Goal: Task Accomplishment & Management: Manage account settings

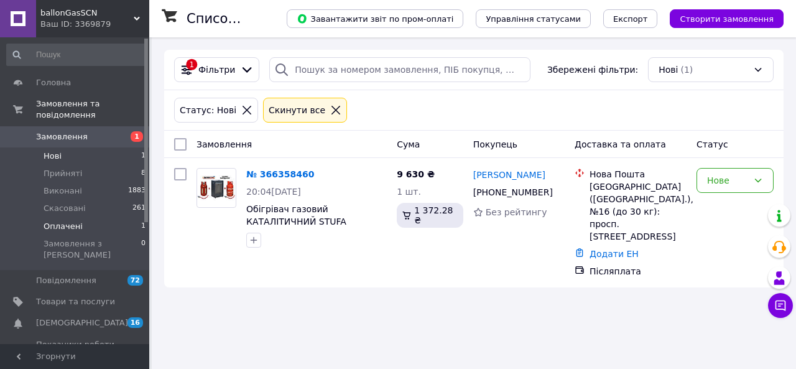
click at [66, 221] on span "Оплачені" at bounding box center [63, 226] width 39 height 11
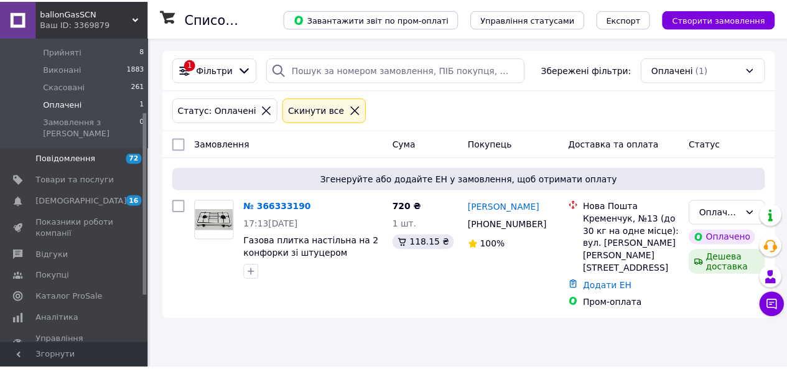
scroll to position [124, 0]
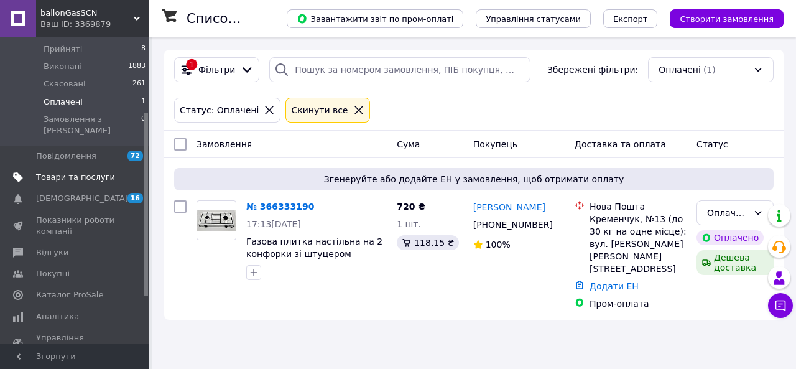
click at [83, 172] on span "Товари та послуги" at bounding box center [75, 177] width 79 height 11
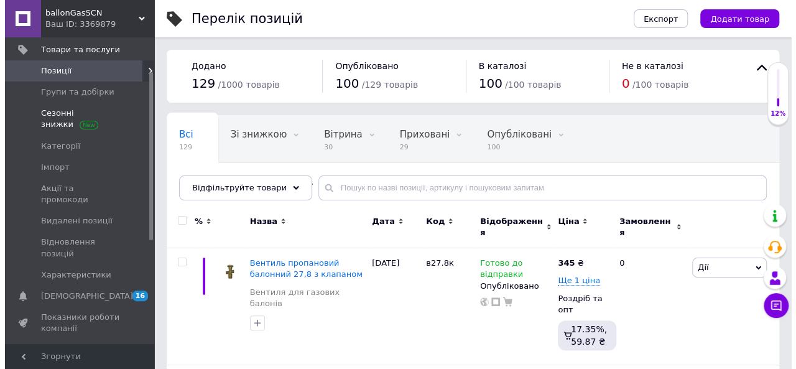
scroll to position [62, 0]
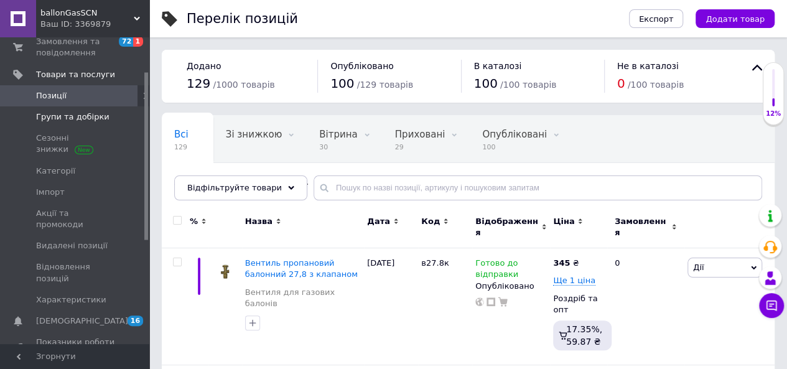
click at [81, 116] on span "Групи та добірки" at bounding box center [72, 116] width 73 height 11
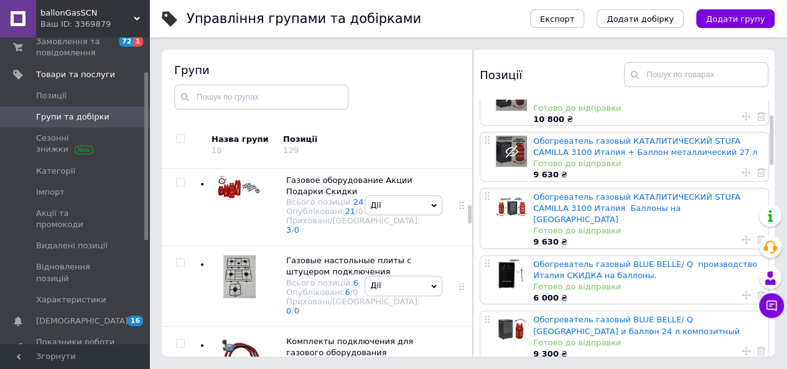
scroll to position [17, 0]
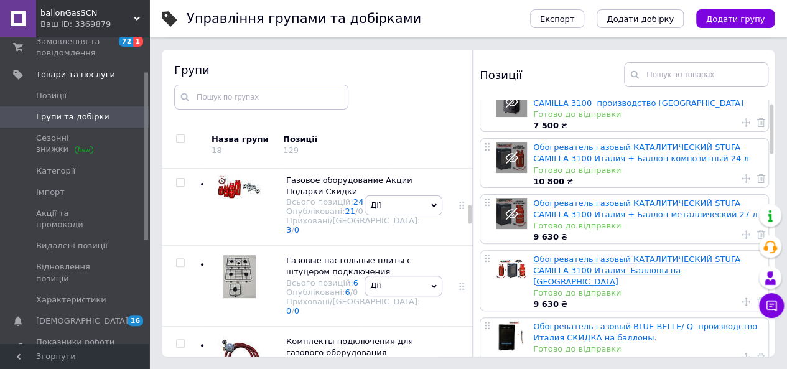
click at [602, 263] on link "Обогреватель газовый КАТАЛИТИЧЕСКИЙ STUFA CAMILLA 3100 Италия Баллоны на [GEOGR…" at bounding box center [636, 270] width 207 height 32
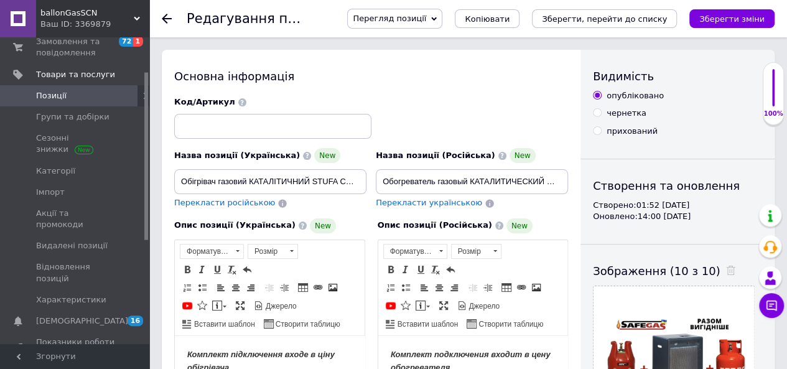
checkbox input "true"
click at [598, 130] on input "прихований" at bounding box center [597, 130] width 8 height 8
radio input "true"
click at [720, 19] on icon "Зберегти зміни" at bounding box center [731, 18] width 65 height 9
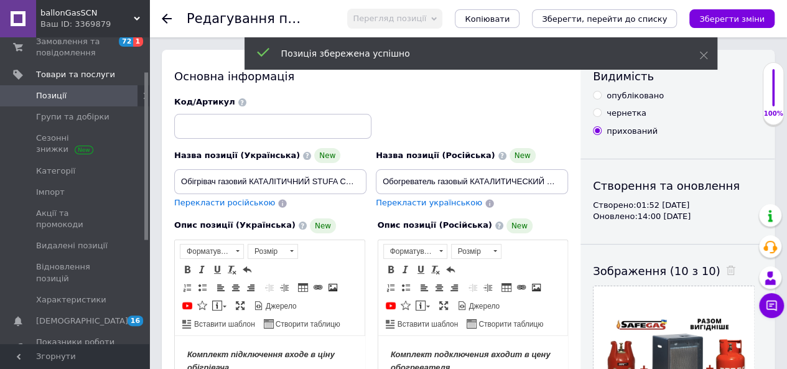
checkbox input "true"
click at [166, 14] on icon at bounding box center [167, 19] width 10 height 10
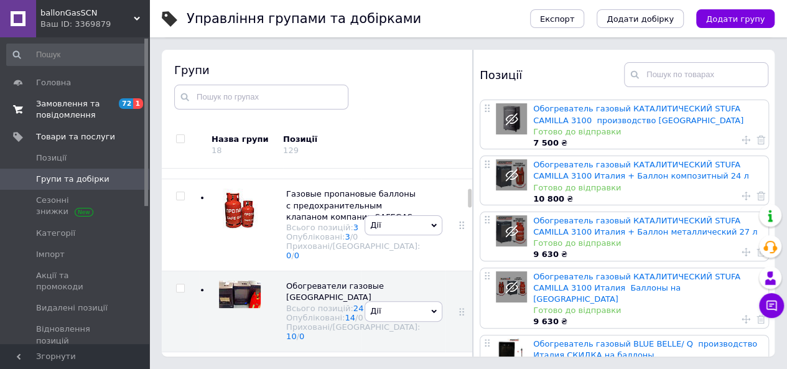
click at [82, 109] on span "Замовлення та повідомлення" at bounding box center [75, 109] width 79 height 22
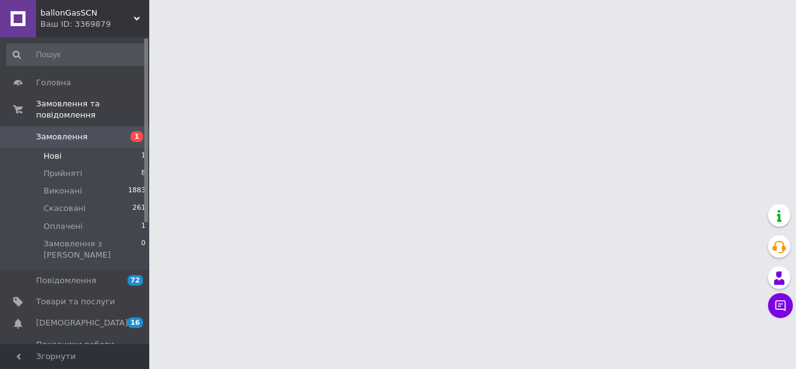
click at [58, 151] on span "Нові" at bounding box center [53, 156] width 18 height 11
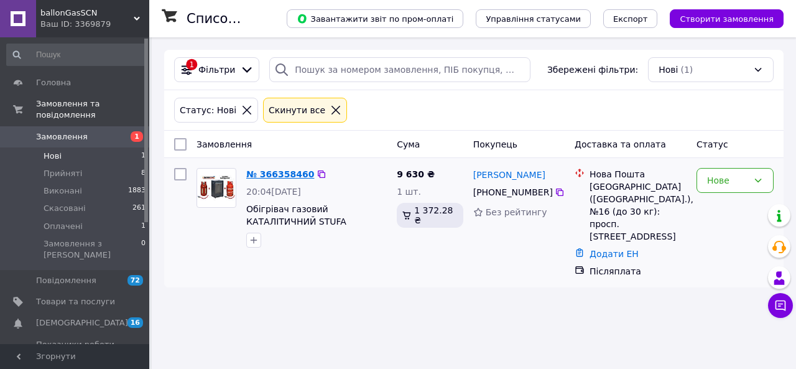
click at [278, 174] on link "№ 366358460" at bounding box center [280, 174] width 68 height 10
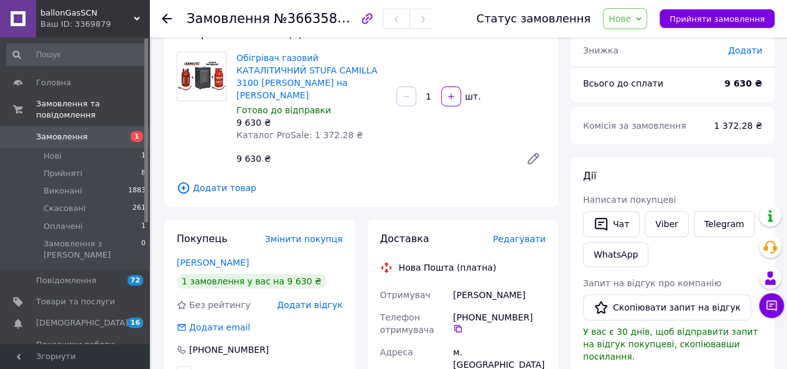
scroll to position [124, 0]
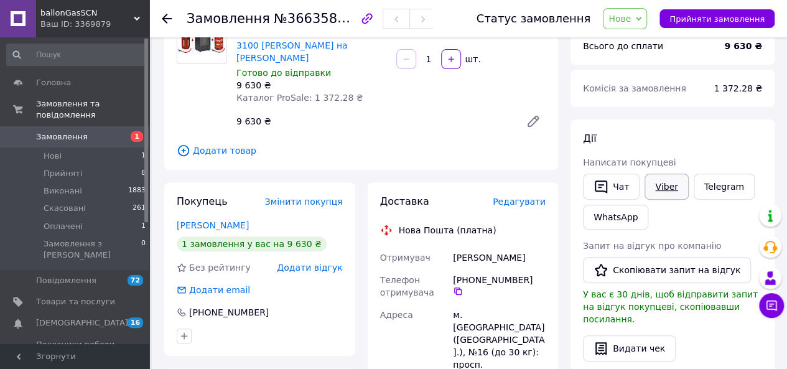
click at [657, 182] on link "Viber" at bounding box center [667, 187] width 44 height 26
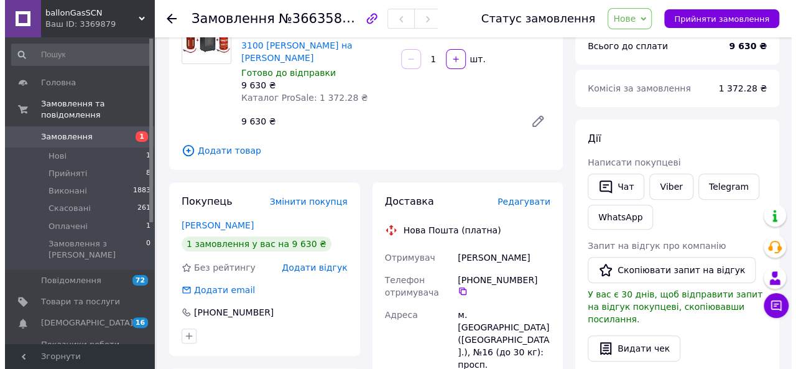
scroll to position [0, 0]
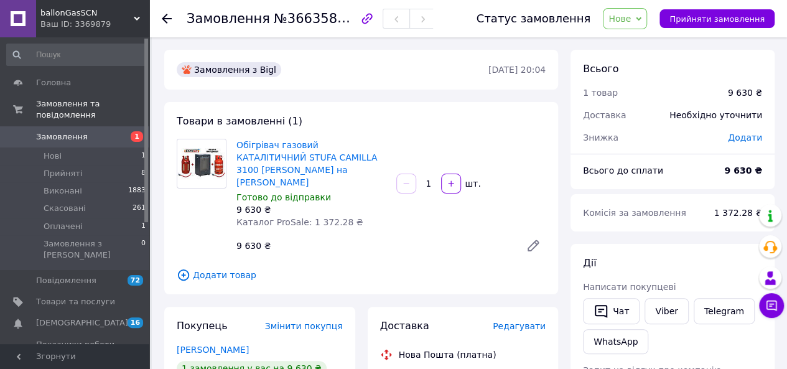
click at [170, 14] on icon at bounding box center [167, 19] width 10 height 10
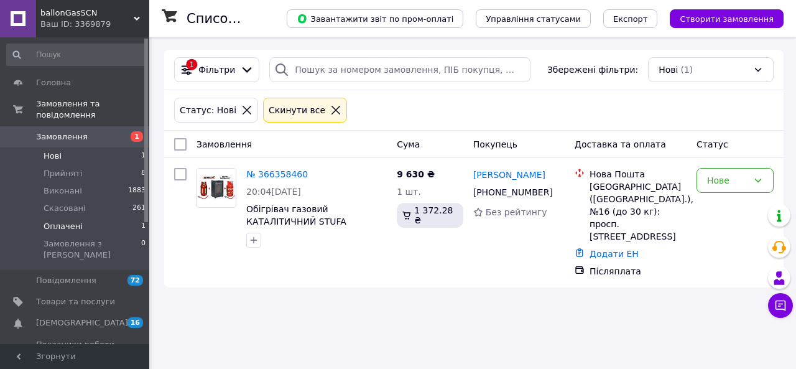
click at [78, 218] on li "Оплачені 1" at bounding box center [76, 226] width 153 height 17
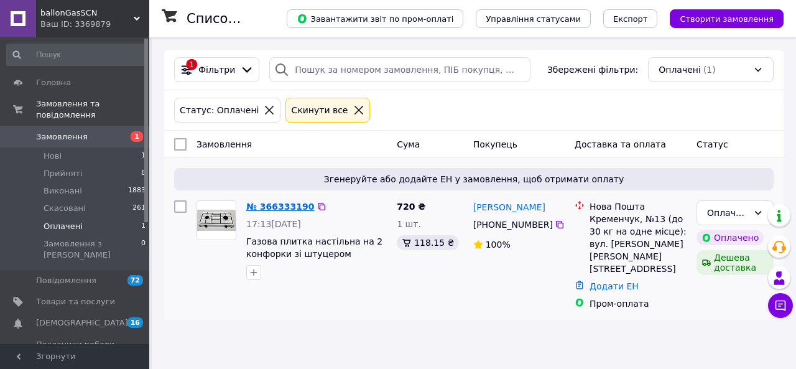
click at [284, 208] on link "№ 366333190" at bounding box center [280, 207] width 68 height 10
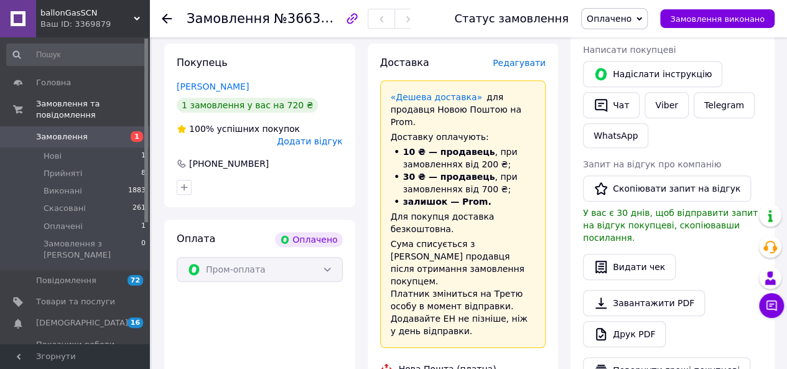
scroll to position [187, 0]
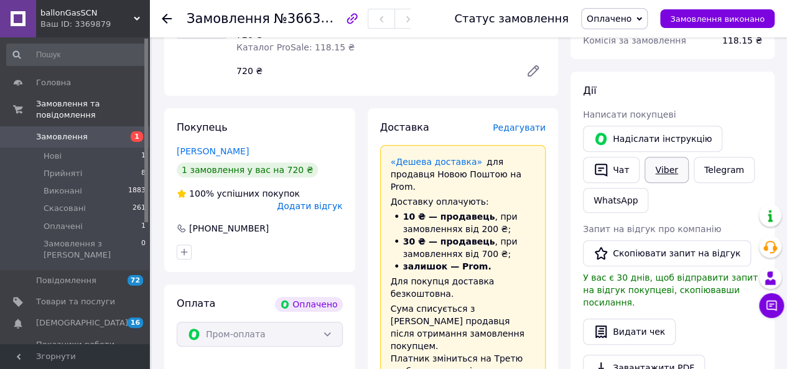
click at [661, 169] on link "Viber" at bounding box center [667, 170] width 44 height 26
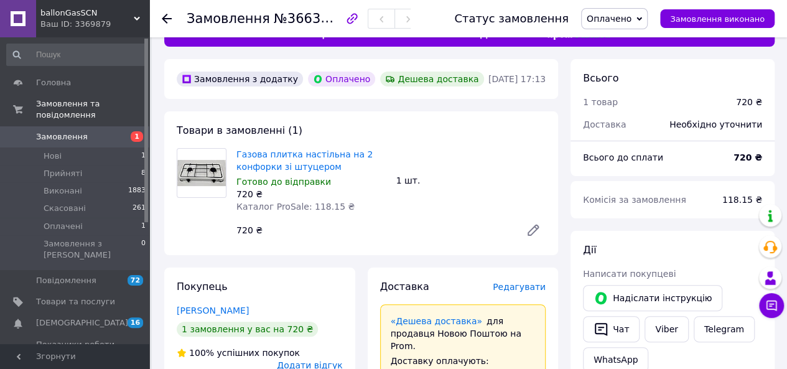
scroll to position [0, 0]
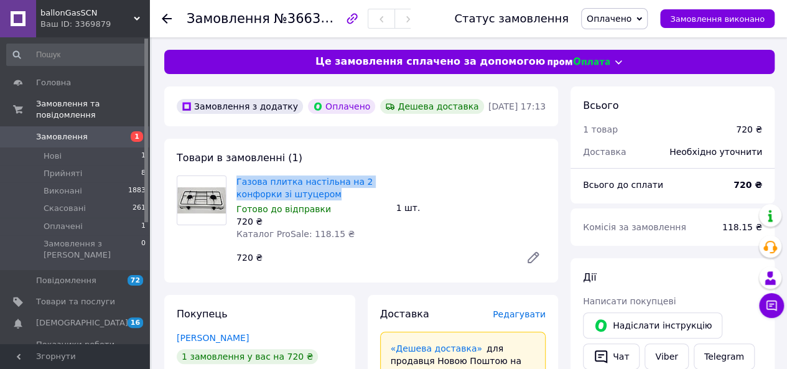
drag, startPoint x: 332, startPoint y: 191, endPoint x: 232, endPoint y: 179, distance: 100.9
click at [232, 179] on div "Газова плитка настільна на 2 конфорки зі штуцером Готово до відправки 720 ₴ Кат…" at bounding box center [311, 208] width 160 height 70
copy link "Газова плитка настільна на 2 конфорки зі штуцером"
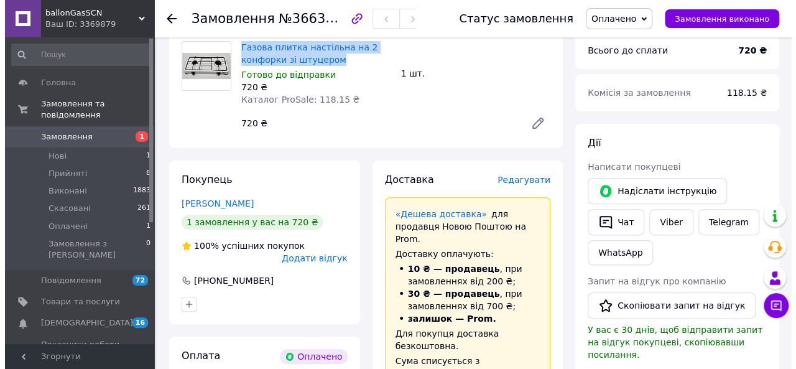
scroll to position [187, 0]
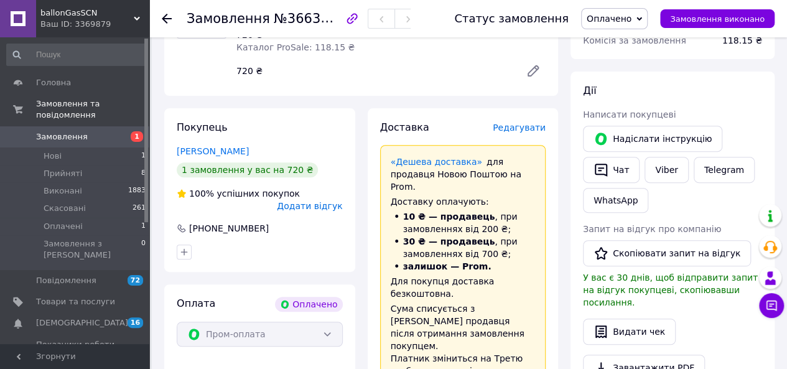
click at [521, 128] on span "Редагувати" at bounding box center [519, 128] width 53 height 10
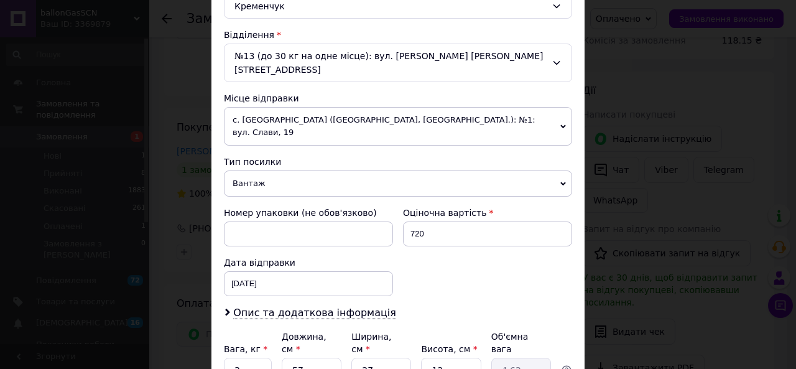
scroll to position [373, 0]
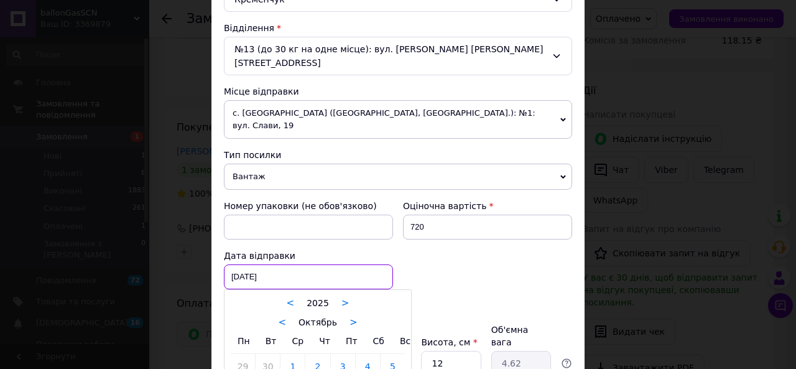
click at [301, 264] on div "12.10.2025 < 2025 > < Октябрь > Пн Вт Ср Чт Пт Сб Вс 29 30 1 2 3 4 5 6 7 8 9 10…" at bounding box center [308, 276] width 169 height 25
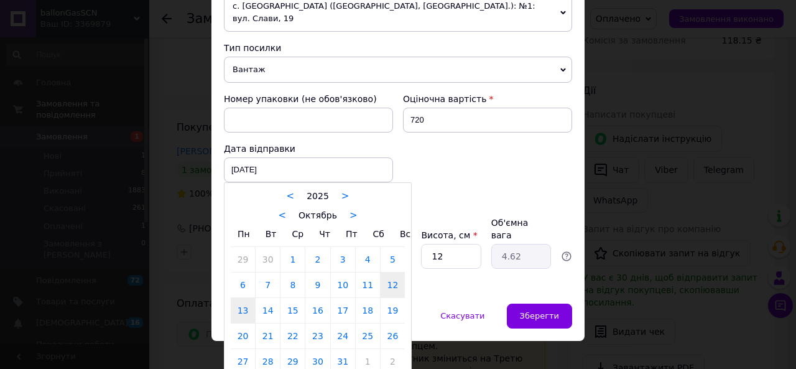
click at [243, 298] on link "13" at bounding box center [243, 310] width 24 height 25
type input "13.10.2025"
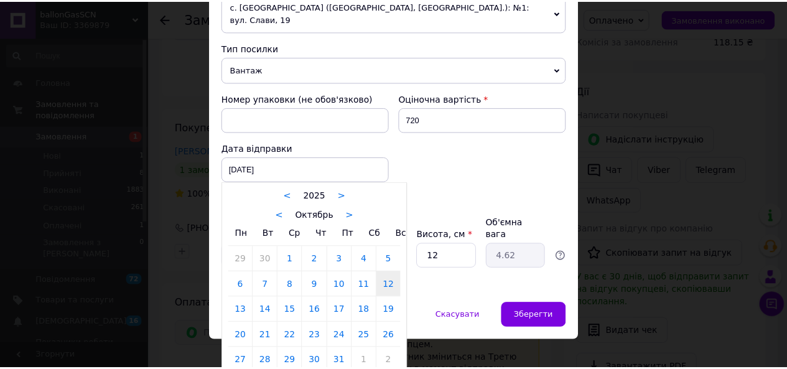
scroll to position [452, 0]
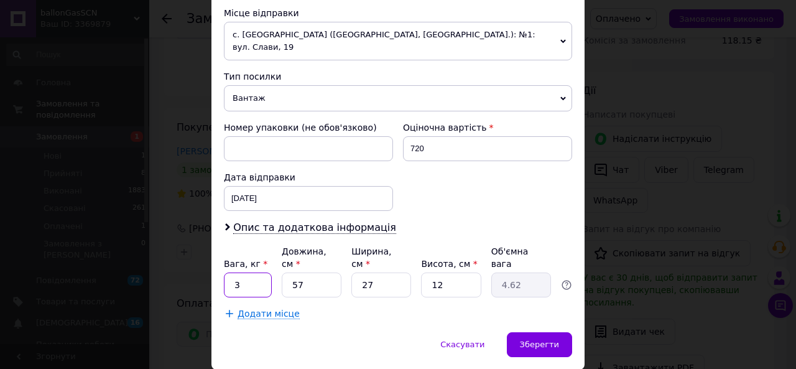
click at [240, 272] on input "3" at bounding box center [248, 284] width 48 height 25
click at [236, 272] on input "463" at bounding box center [248, 284] width 48 height 25
type input "4.63"
click at [546, 340] on span "Зберегти" at bounding box center [539, 344] width 39 height 9
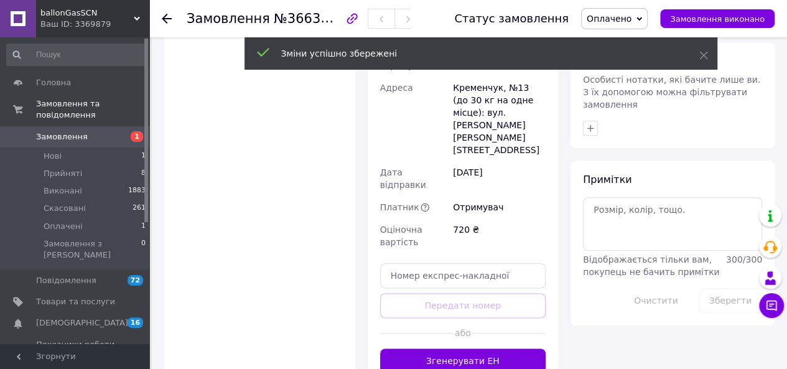
scroll to position [622, 0]
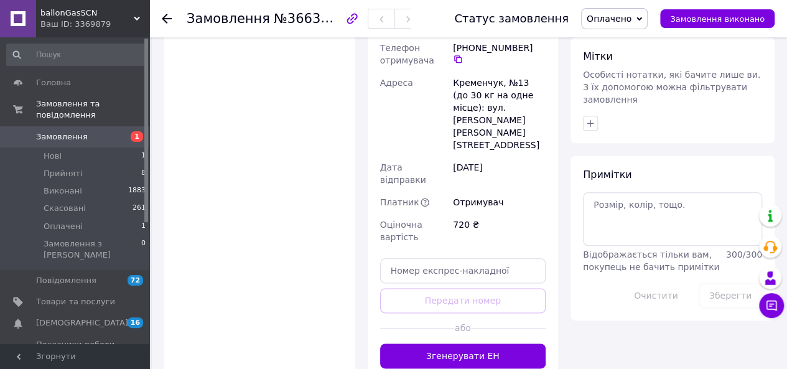
click at [473, 343] on button "Згенерувати ЕН" at bounding box center [463, 355] width 166 height 25
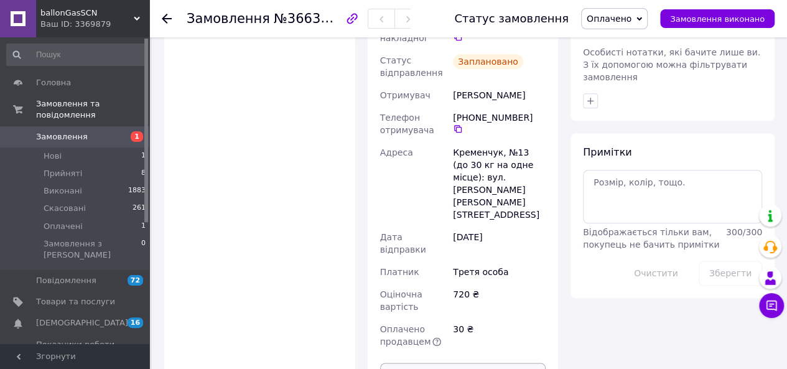
click at [469, 363] on button "Роздрукувати ЕН" at bounding box center [463, 375] width 166 height 25
click at [294, 119] on div "Оплата Оплачено Пром-оплата" at bounding box center [259, 124] width 191 height 551
click at [631, 16] on span "Оплачено" at bounding box center [609, 19] width 45 height 10
click at [633, 45] on li "Прийнято" at bounding box center [614, 43] width 65 height 19
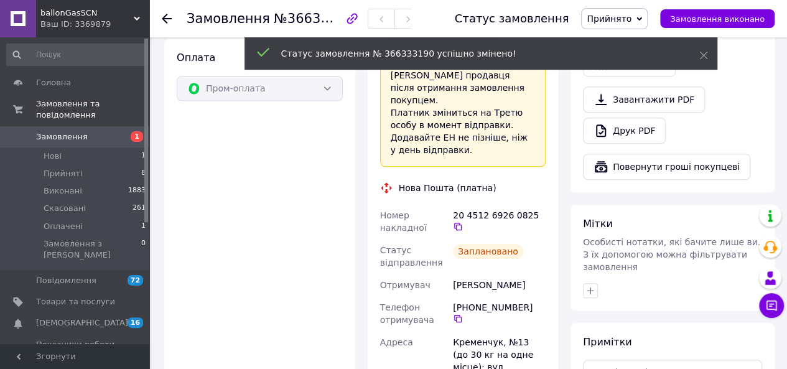
scroll to position [435, 0]
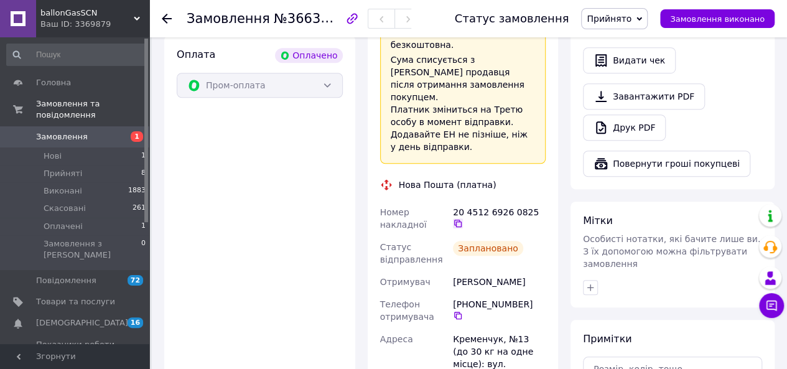
click at [463, 218] on icon at bounding box center [458, 223] width 10 height 10
